Goal: Task Accomplishment & Management: Complete application form

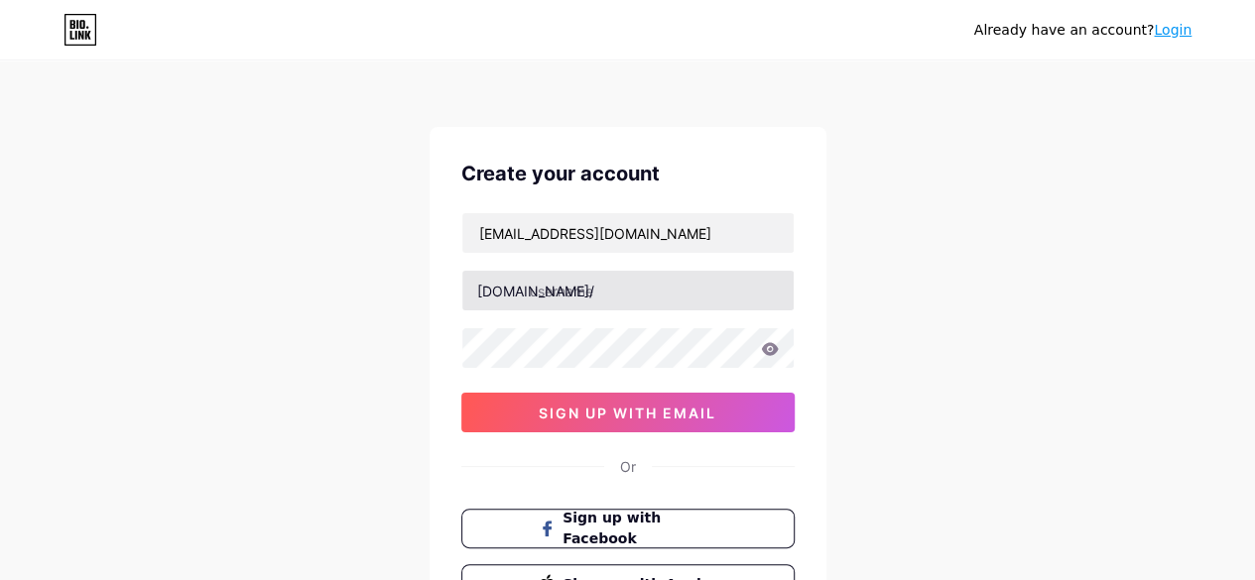
click at [575, 299] on input "text" at bounding box center [627, 291] width 331 height 40
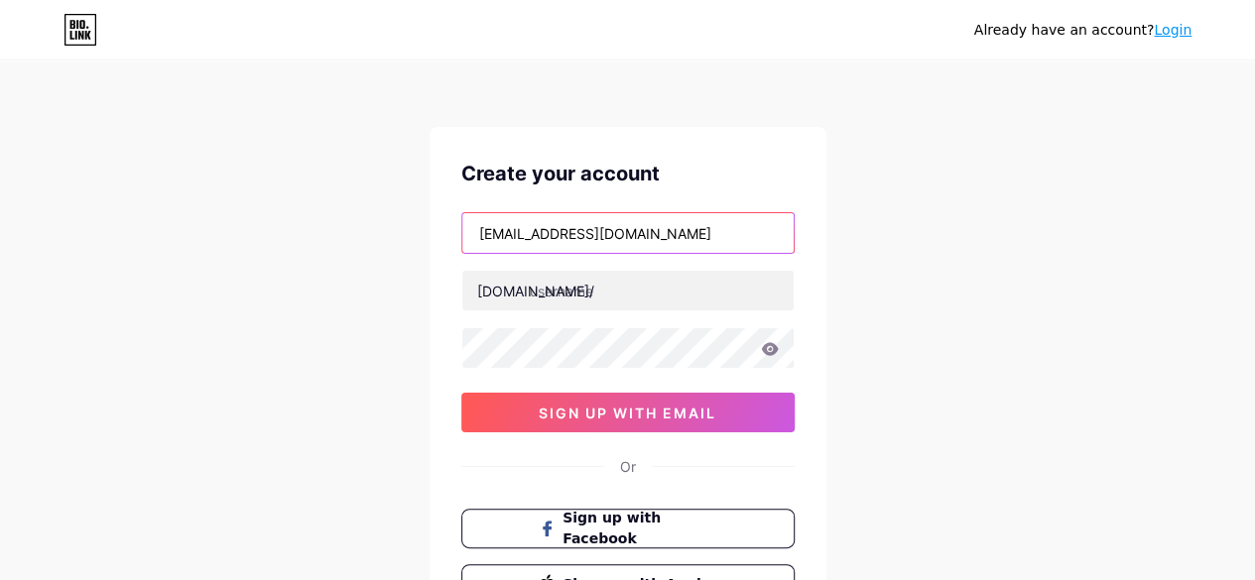
click at [633, 239] on input "[EMAIL_ADDRESS][DOMAIN_NAME]" at bounding box center [627, 233] width 331 height 40
drag, startPoint x: 617, startPoint y: 233, endPoint x: 391, endPoint y: 231, distance: 226.2
click at [392, 233] on div "Already have an account? Login Create your account [EMAIL_ADDRESS][DOMAIN_NAME]…" at bounding box center [627, 379] width 1255 height 759
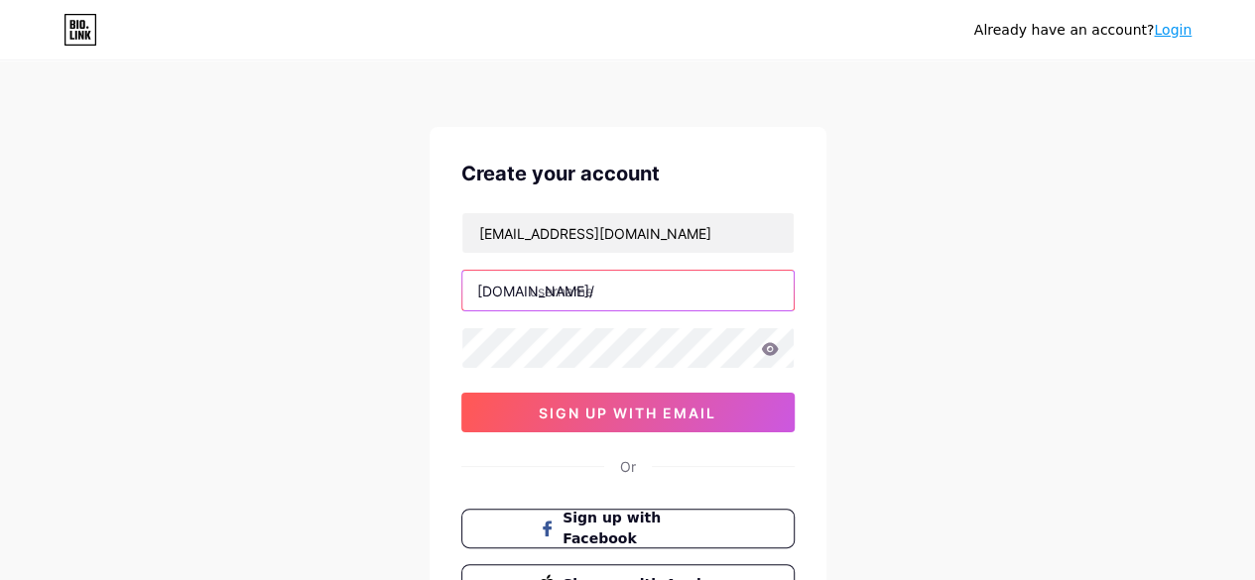
click at [542, 299] on input "text" at bounding box center [627, 291] width 331 height 40
paste input "[EMAIL_ADDRESS][DOMAIN_NAME]"
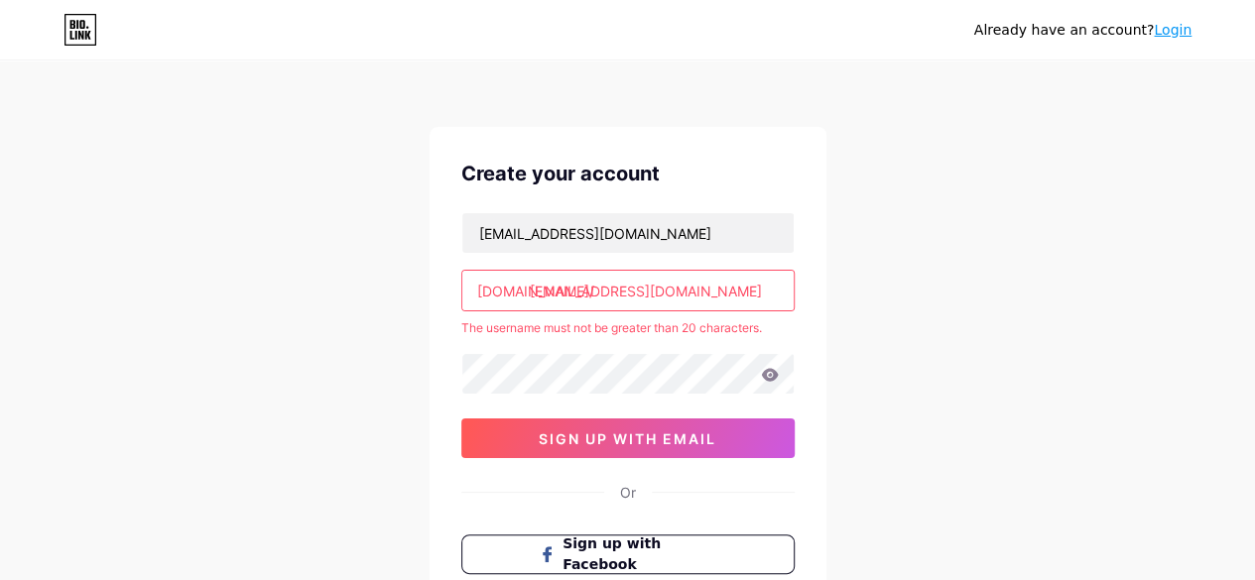
click at [555, 295] on input "[EMAIL_ADDRESS][DOMAIN_NAME]" at bounding box center [627, 291] width 331 height 40
click at [595, 289] on input "[EMAIL_ADDRESS][DOMAIN_NAME]" at bounding box center [627, 291] width 331 height 40
click at [688, 297] on input "[DOMAIN_NAME][EMAIL_ADDRESS][DOMAIN_NAME]" at bounding box center [627, 291] width 331 height 40
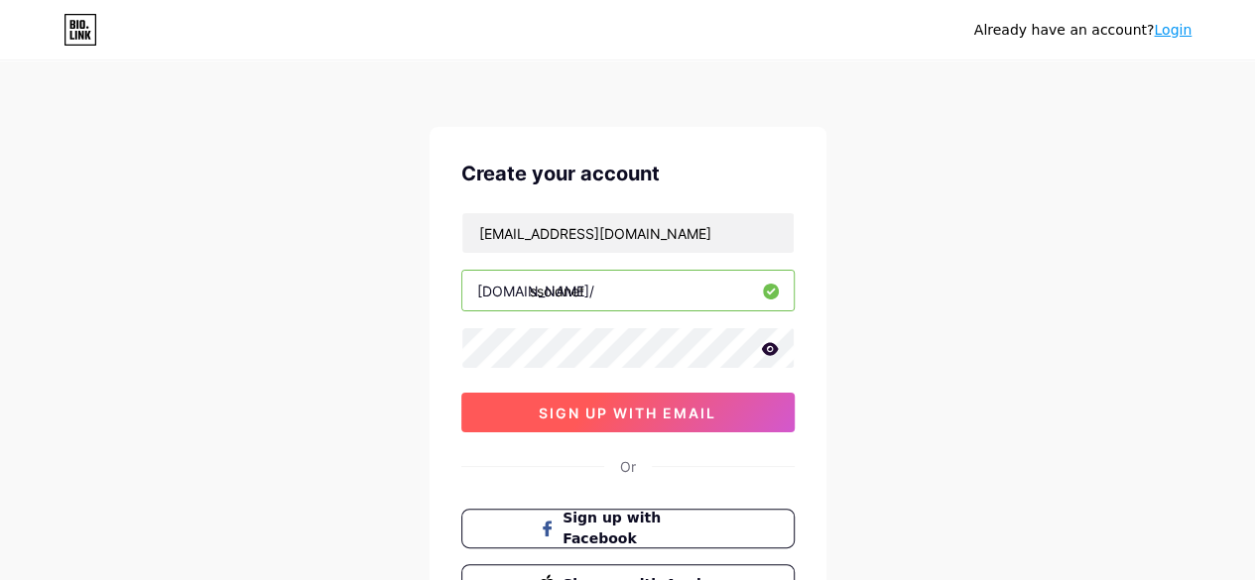
type input "ssoidnet"
click at [629, 405] on span "sign up with email" at bounding box center [628, 413] width 178 height 17
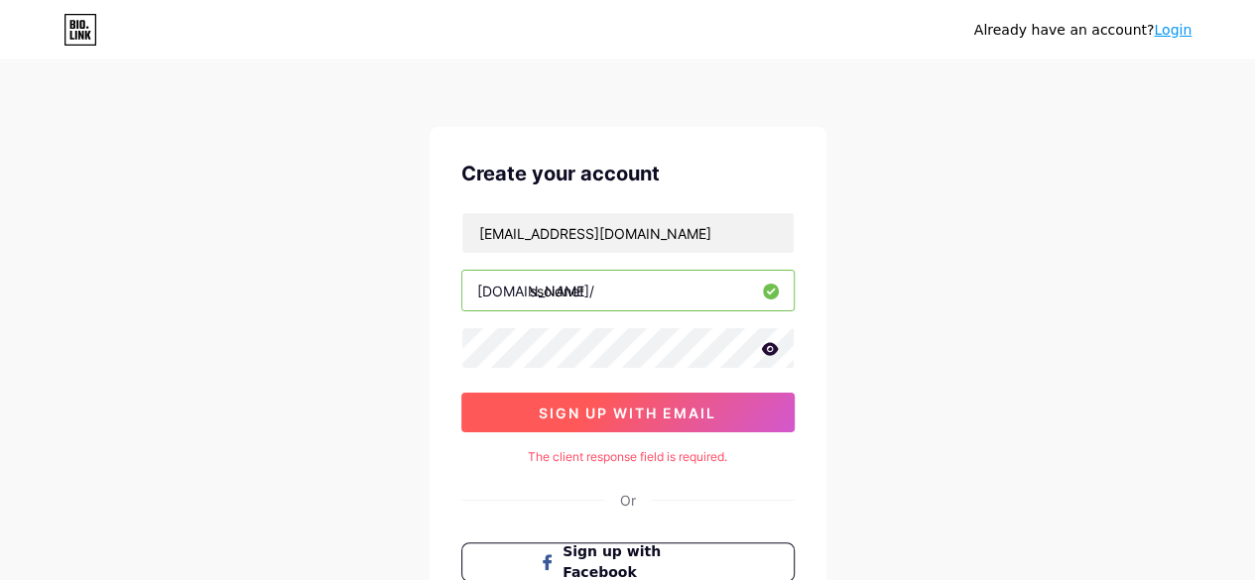
click at [666, 405] on span "sign up with email" at bounding box center [628, 413] width 178 height 17
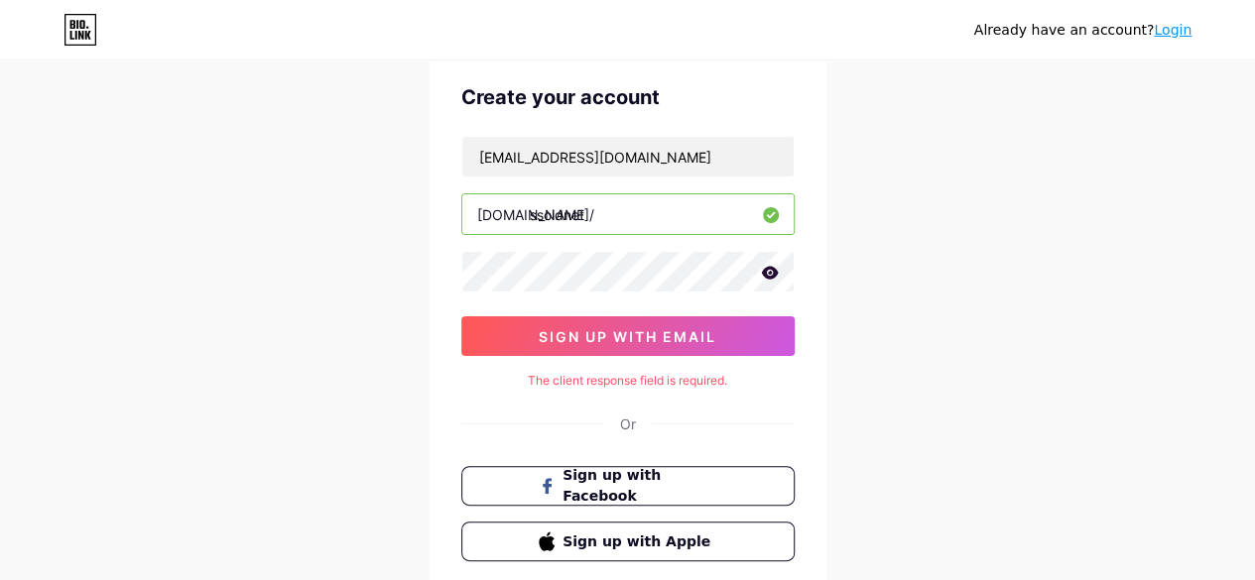
scroll to position [198, 0]
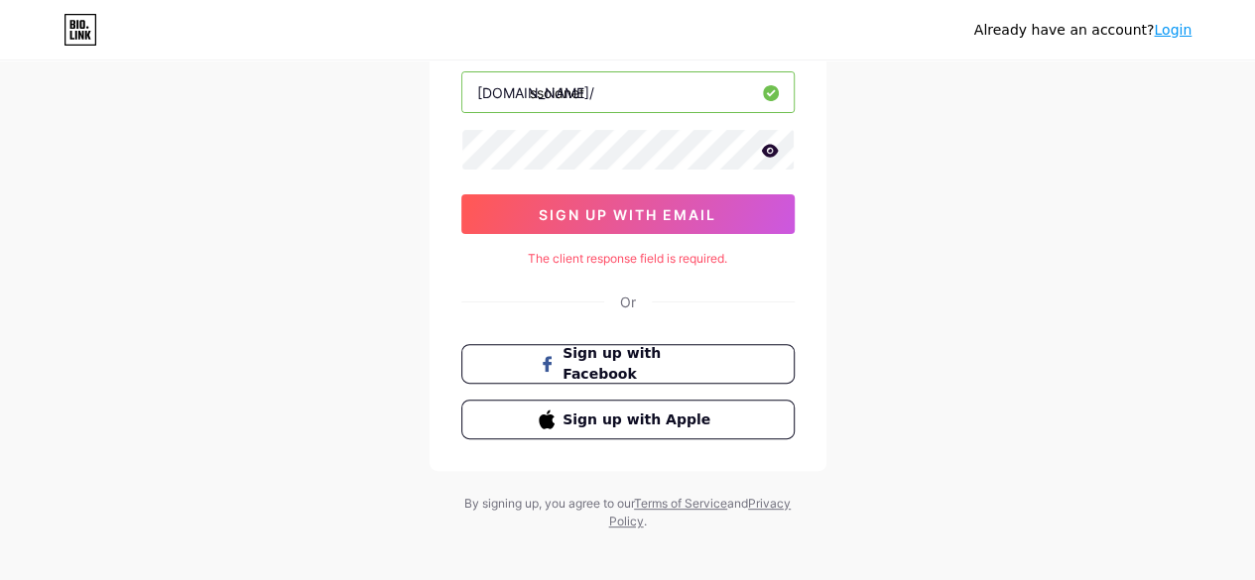
click at [628, 260] on div "The client response field is required." at bounding box center [627, 259] width 333 height 18
click at [631, 253] on div "The client response field is required." at bounding box center [627, 259] width 333 height 18
